Goal: Find specific page/section: Find specific page/section

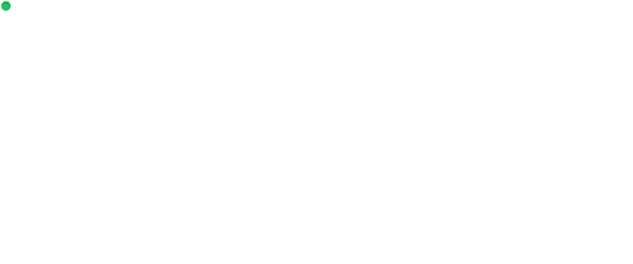
select select "**********"
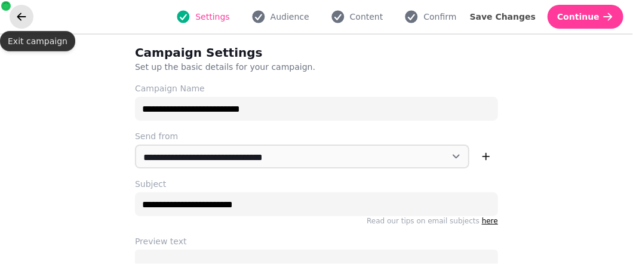
click at [23, 14] on icon "go back" at bounding box center [22, 17] width 12 height 12
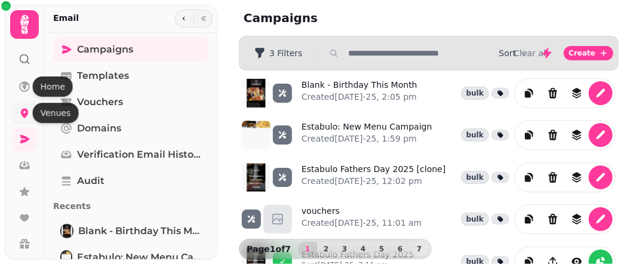
click at [25, 107] on icon at bounding box center [25, 113] width 12 height 12
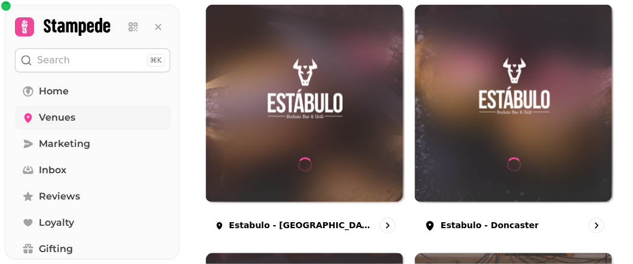
scroll to position [671, 0]
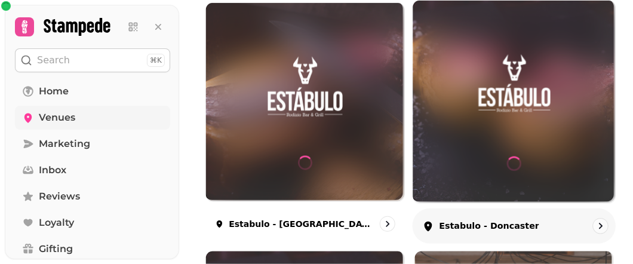
click at [536, 213] on div "Estabulo - Doncaster" at bounding box center [515, 225] width 204 height 35
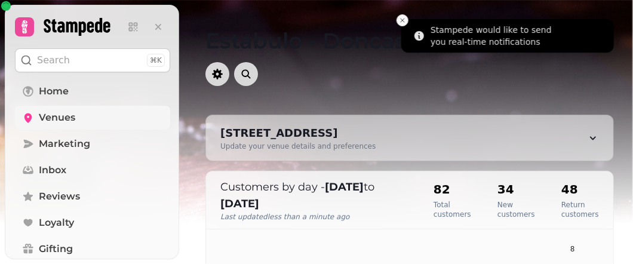
click at [401, 20] on icon "Close toast" at bounding box center [402, 20] width 7 height 7
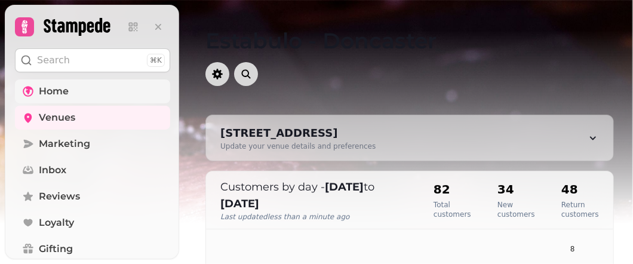
click at [131, 100] on link "Home" at bounding box center [92, 91] width 155 height 24
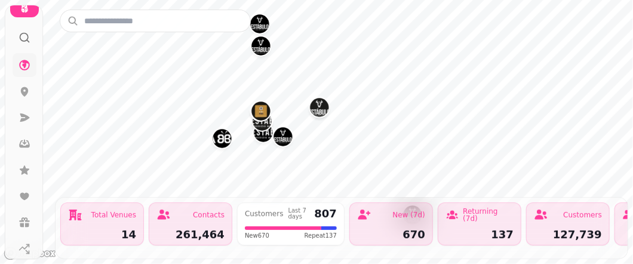
scroll to position [23, 0]
click at [125, 220] on div "Total Venues 14" at bounding box center [102, 223] width 84 height 43
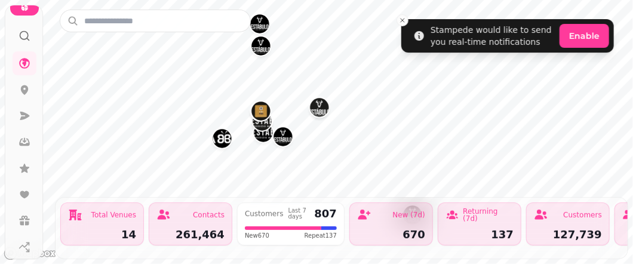
click at [132, 229] on div "14" at bounding box center [102, 234] width 68 height 11
click at [20, 91] on icon at bounding box center [25, 90] width 12 height 12
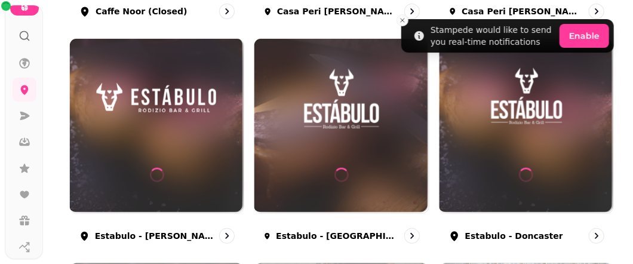
scroll to position [357, 0]
